Goal: Navigation & Orientation: Find specific page/section

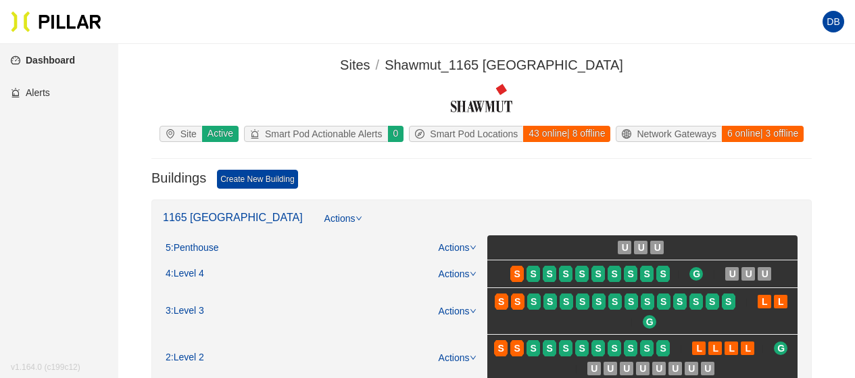
scroll to position [135, 0]
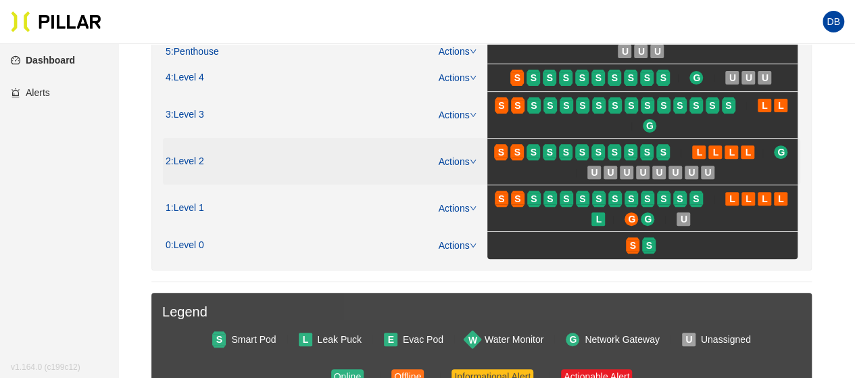
scroll to position [203, 0]
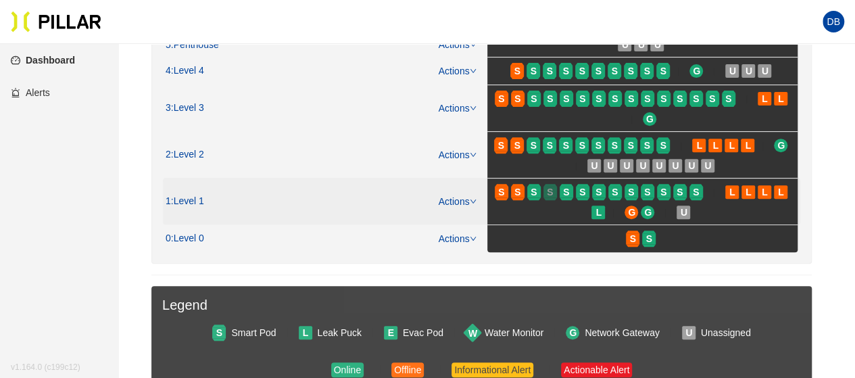
click at [547, 184] on div at bounding box center [551, 185] width 14 height 3
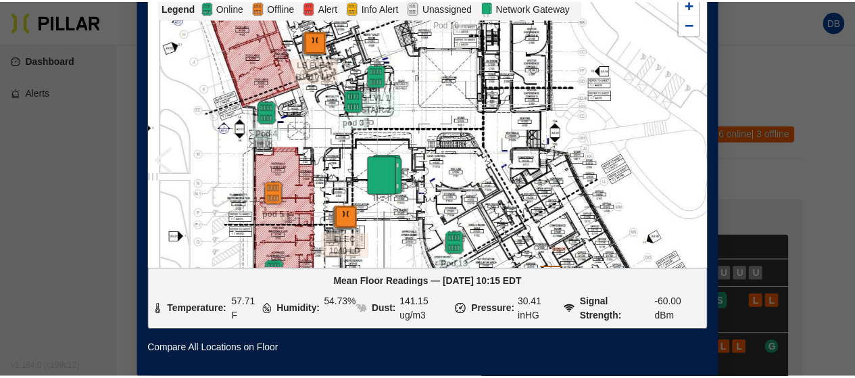
scroll to position [10, 0]
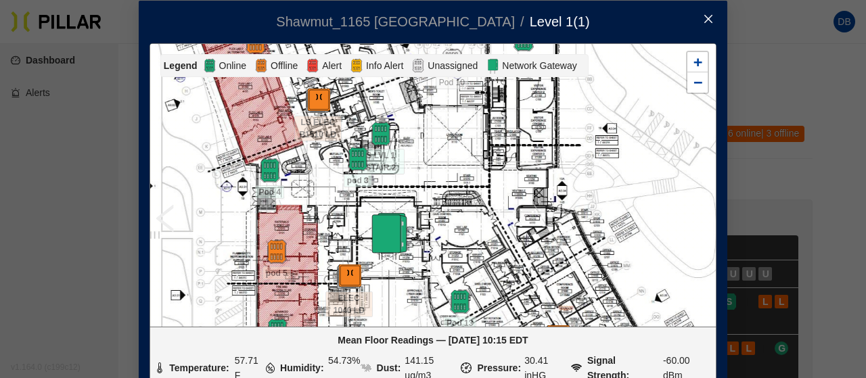
click at [709, 21] on span "Close" at bounding box center [708, 20] width 38 height 38
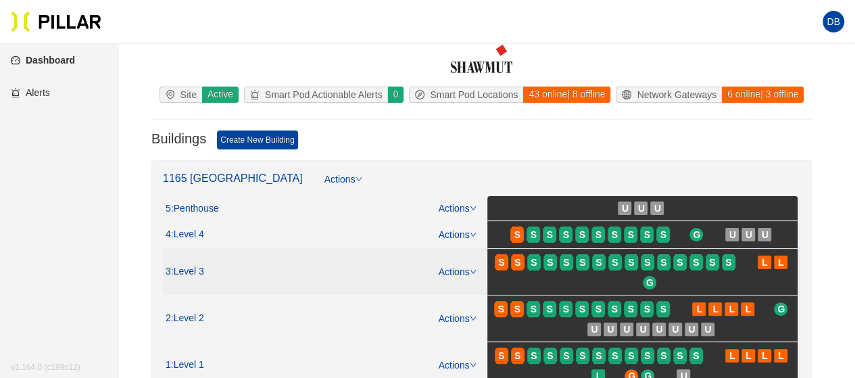
scroll to position [68, 0]
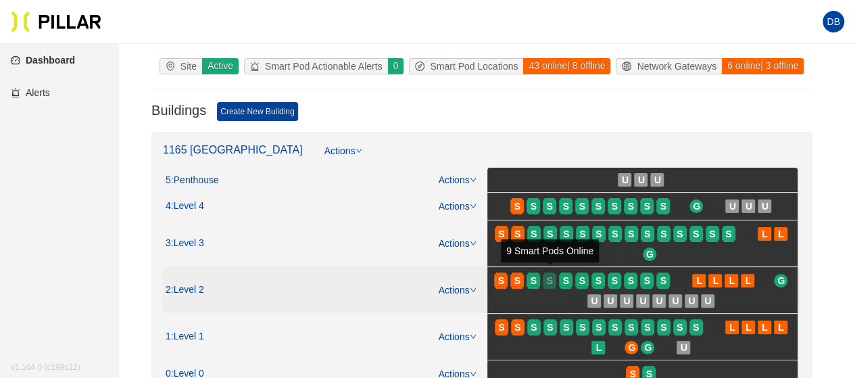
click at [552, 282] on span "S" at bounding box center [550, 280] width 6 height 15
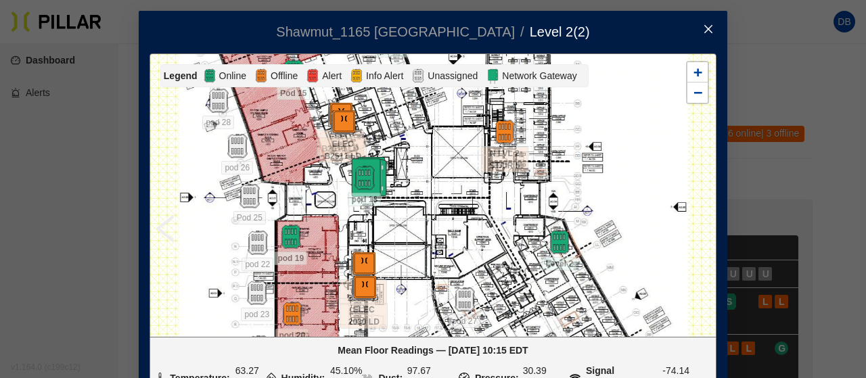
click at [706, 24] on icon "close" at bounding box center [708, 29] width 11 height 11
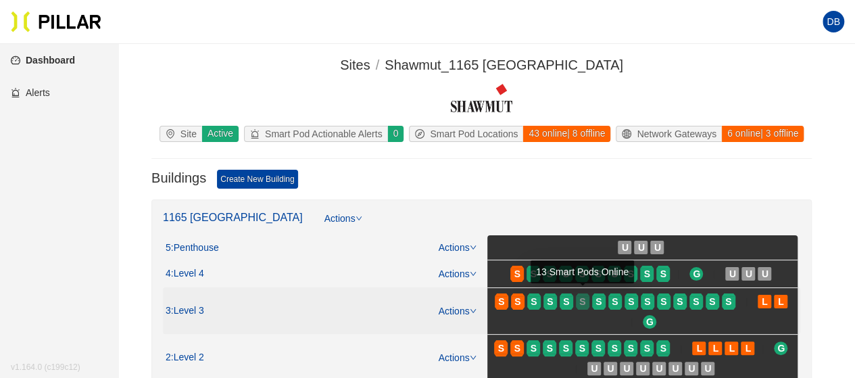
click at [584, 304] on span "S" at bounding box center [583, 301] width 6 height 15
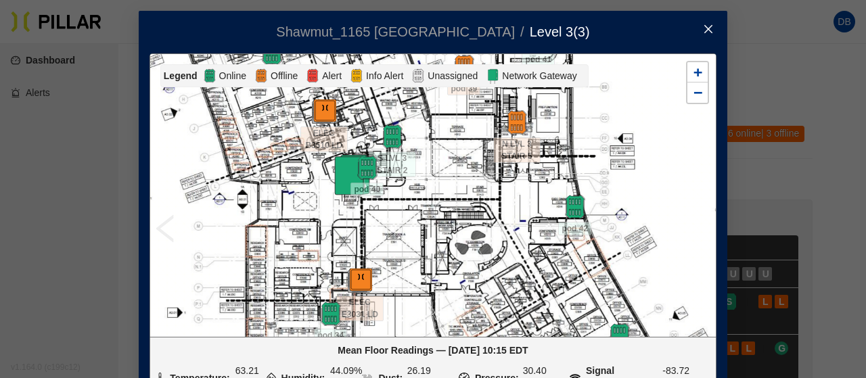
click at [702, 21] on span "Close" at bounding box center [708, 30] width 38 height 38
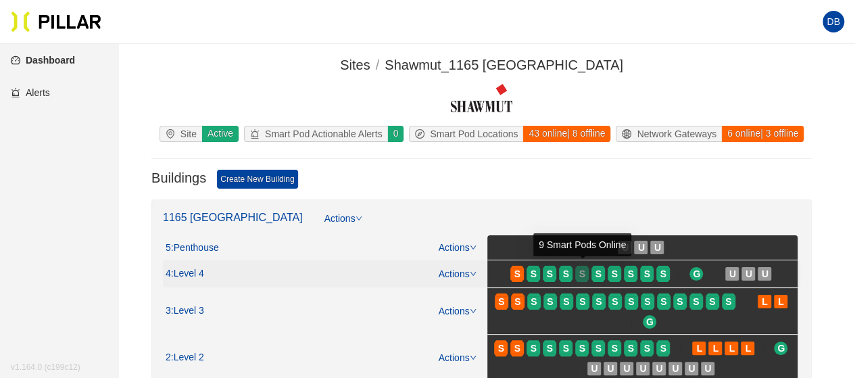
click at [589, 268] on div "S" at bounding box center [583, 273] width 14 height 11
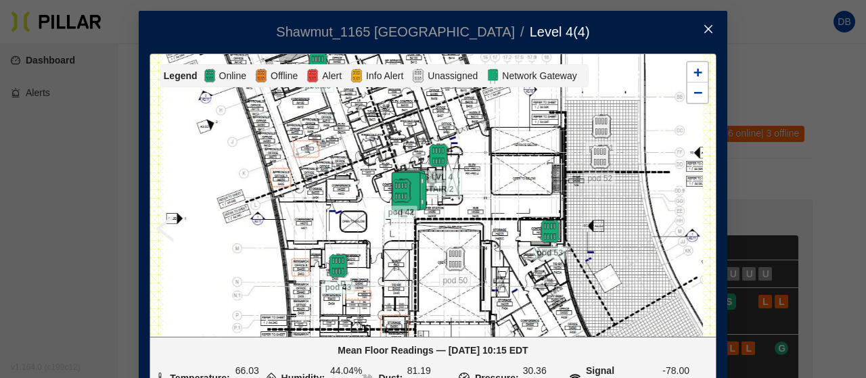
click at [703, 28] on icon "close" at bounding box center [708, 29] width 11 height 11
